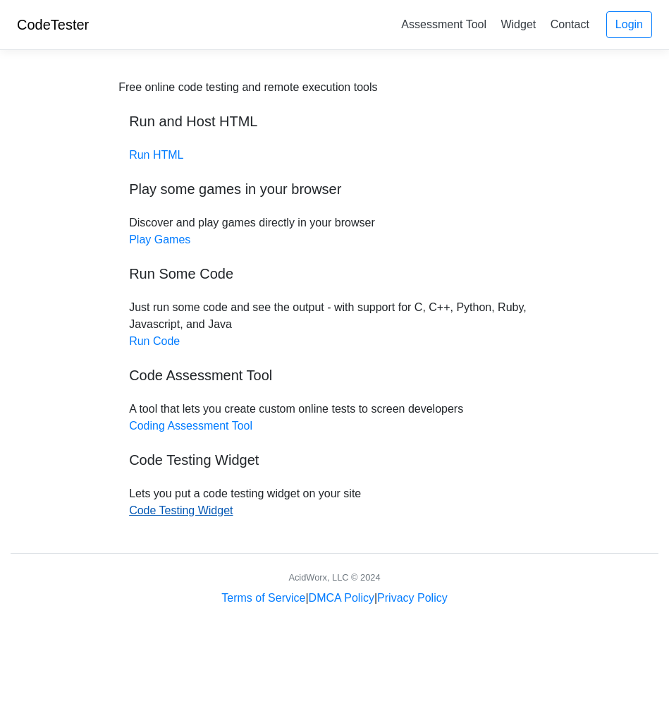
click at [215, 511] on link "Code Testing Widget" at bounding box center [181, 510] width 104 height 12
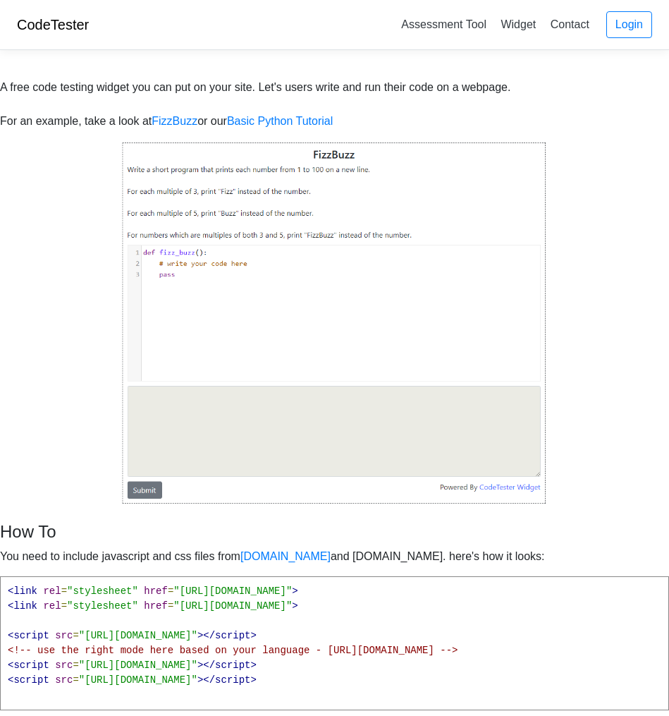
click at [260, 393] on img at bounding box center [334, 323] width 425 height 364
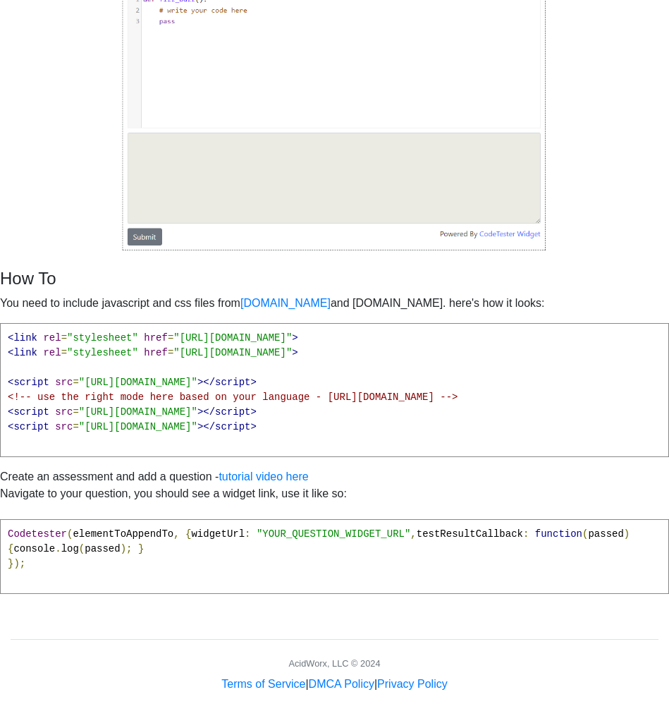
scroll to position [279, 0]
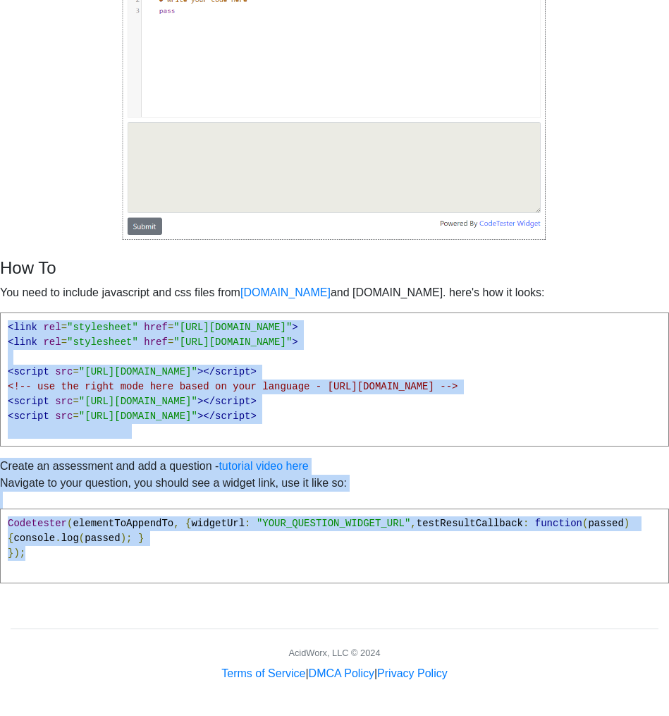
drag, startPoint x: 6, startPoint y: 312, endPoint x: 444, endPoint y: 642, distance: 548.8
click at [444, 645] on div "A free code testing widget you can put on your site. Let's users write and run …" at bounding box center [334, 240] width 669 height 884
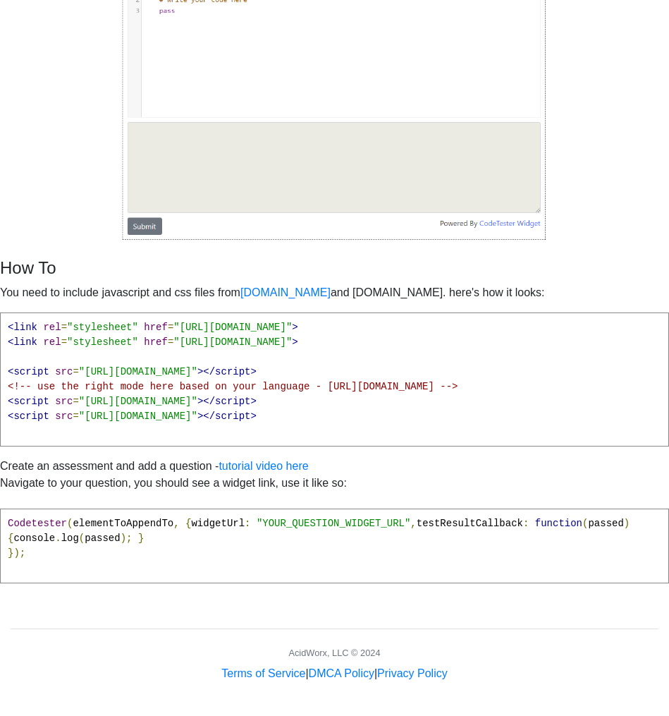
click at [408, 444] on div "How To You need to include javascript and css files from [DOMAIN_NAME] and [DOM…" at bounding box center [334, 426] width 669 height 336
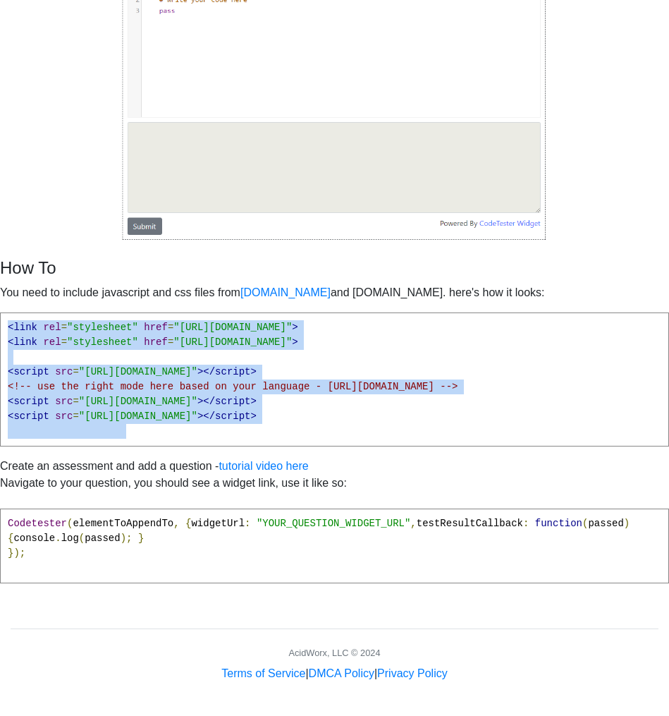
drag, startPoint x: 80, startPoint y: 381, endPoint x: -6, endPoint y: 292, distance: 123.2
click at [0, 292] on html "CodeTester Assessment Tool Widget Contact Login A free code testing widget you …" at bounding box center [334, 226] width 669 height 980
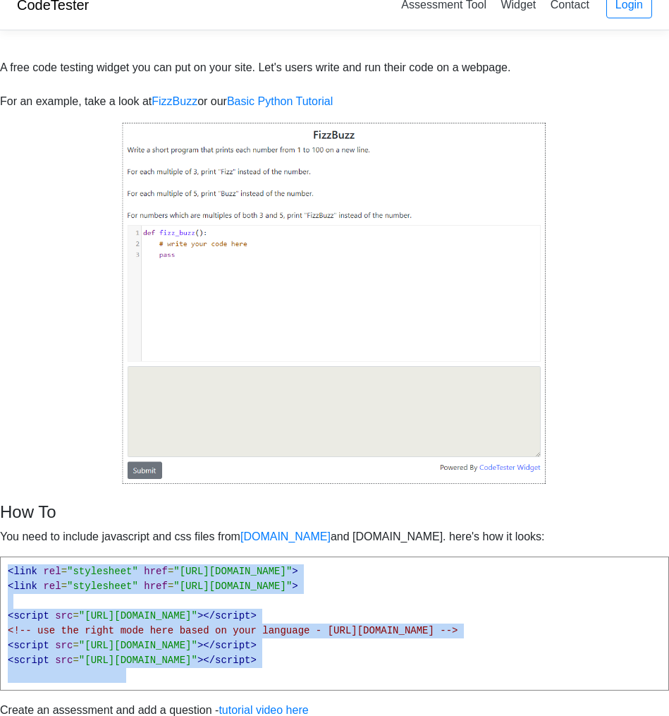
scroll to position [0, 0]
